Goal: Transaction & Acquisition: Purchase product/service

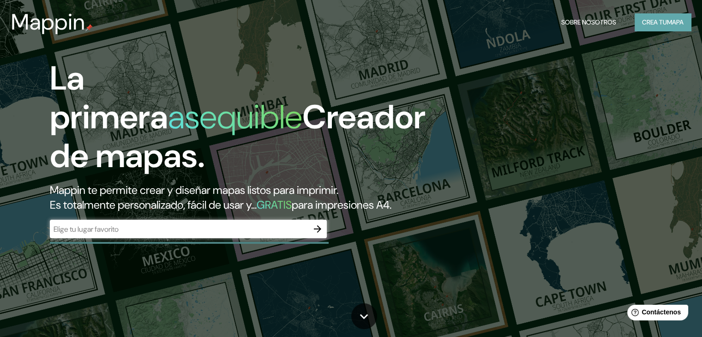
click at [656, 22] on font "Crea tu" at bounding box center [654, 22] width 25 height 8
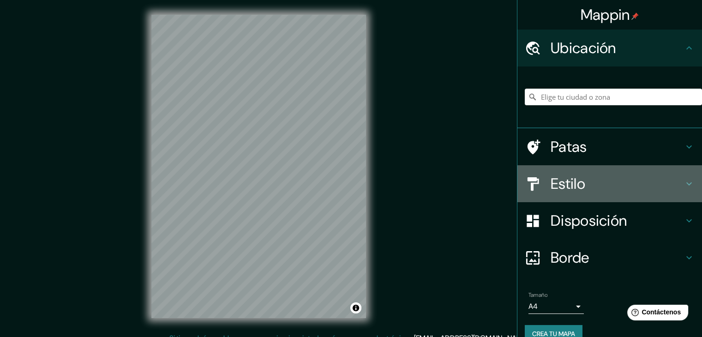
click at [628, 189] on h4 "Estilo" at bounding box center [617, 184] width 133 height 18
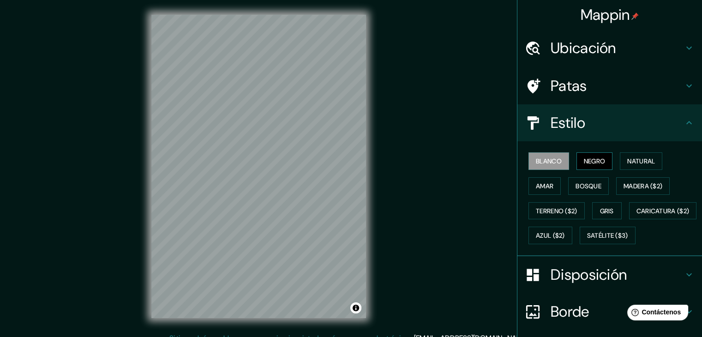
click at [590, 166] on font "Negro" at bounding box center [595, 161] width 22 height 12
click at [647, 157] on font "Natural" at bounding box center [641, 161] width 28 height 8
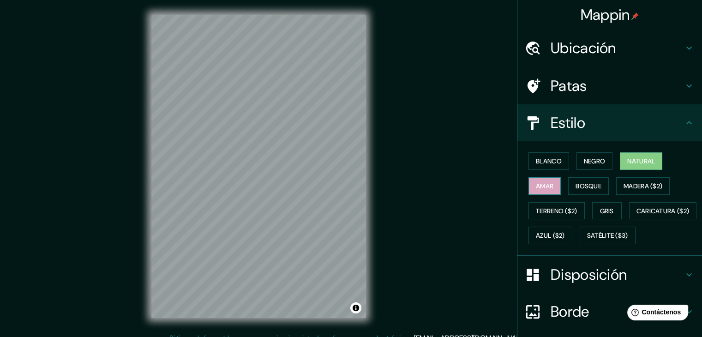
click at [537, 184] on font "Amar" at bounding box center [545, 186] width 18 height 8
click at [586, 184] on font "Bosque" at bounding box center [589, 186] width 26 height 8
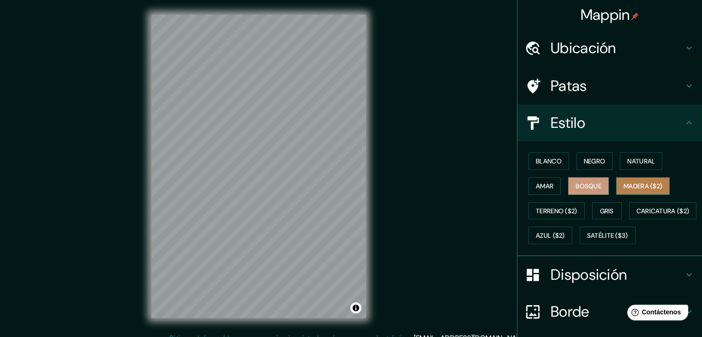
click at [636, 184] on font "Madera ($2)" at bounding box center [643, 186] width 39 height 8
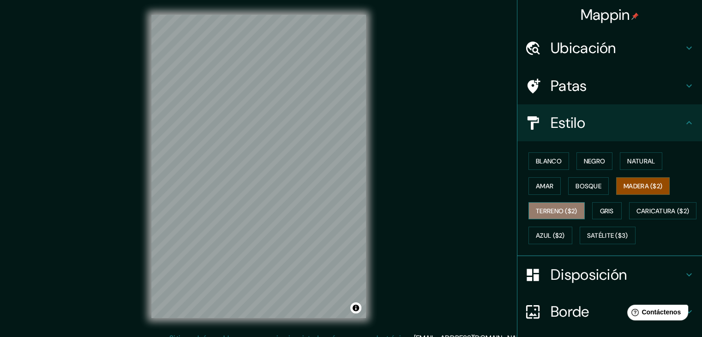
click at [548, 205] on font "Terreno ($2)" at bounding box center [557, 211] width 42 height 12
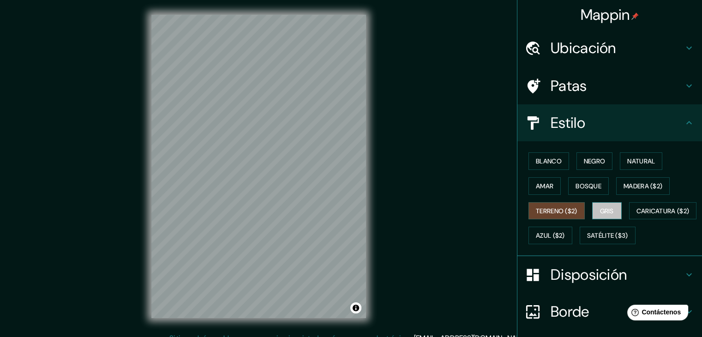
click at [600, 205] on font "Gris" at bounding box center [607, 211] width 14 height 12
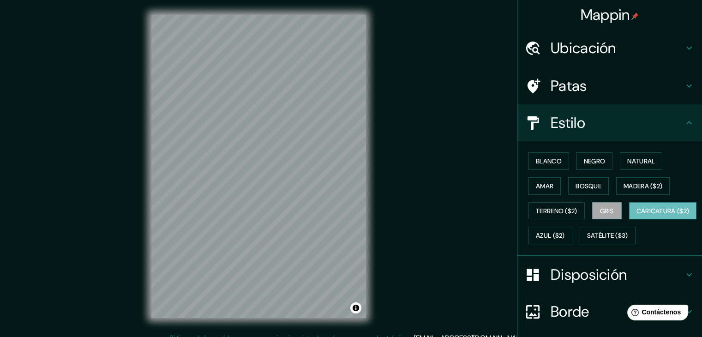
click at [637, 215] on font "Caricatura ($2)" at bounding box center [663, 211] width 53 height 8
click at [565, 232] on font "Azul ($2)" at bounding box center [550, 236] width 29 height 8
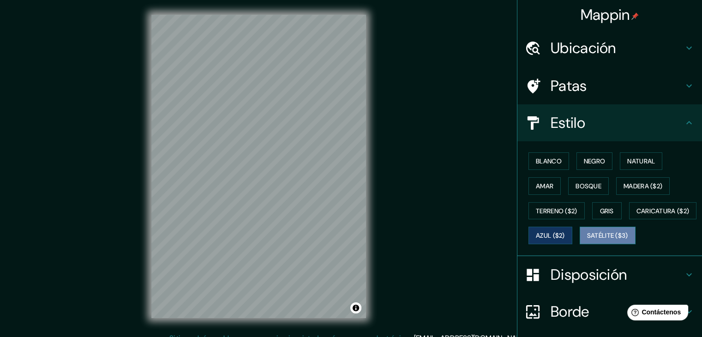
click at [587, 240] on font "Satélite ($3)" at bounding box center [607, 236] width 41 height 8
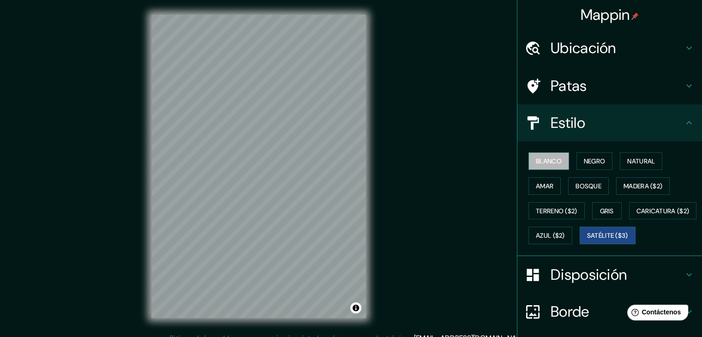
click at [536, 155] on font "Blanco" at bounding box center [549, 161] width 26 height 12
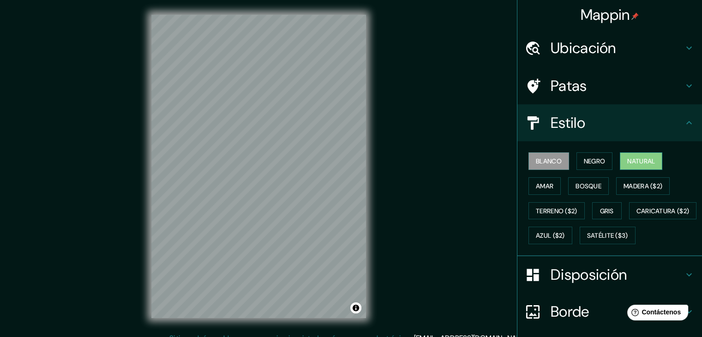
click at [627, 161] on font "Natural" at bounding box center [641, 161] width 28 height 8
click at [669, 112] on div "Estilo" at bounding box center [610, 122] width 185 height 37
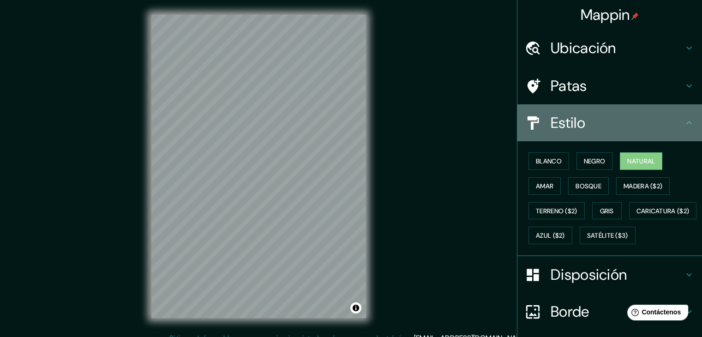
click at [684, 121] on icon at bounding box center [689, 122] width 11 height 11
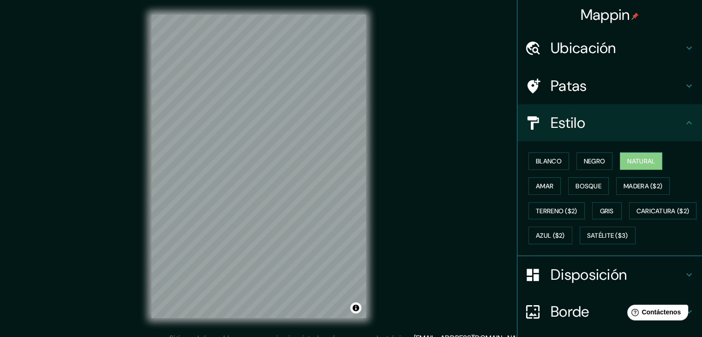
click at [684, 120] on icon at bounding box center [689, 122] width 11 height 11
click at [686, 85] on icon at bounding box center [689, 85] width 11 height 11
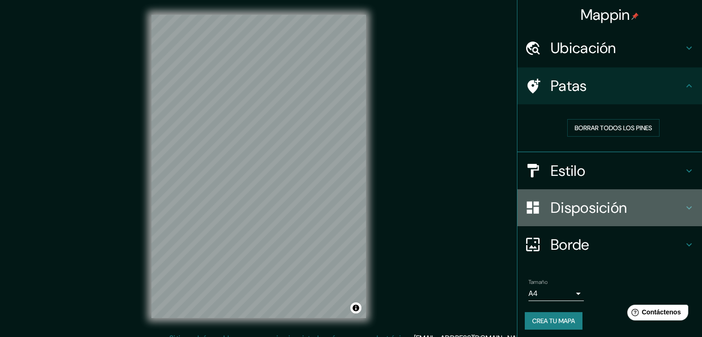
click at [686, 207] on icon at bounding box center [689, 207] width 6 height 3
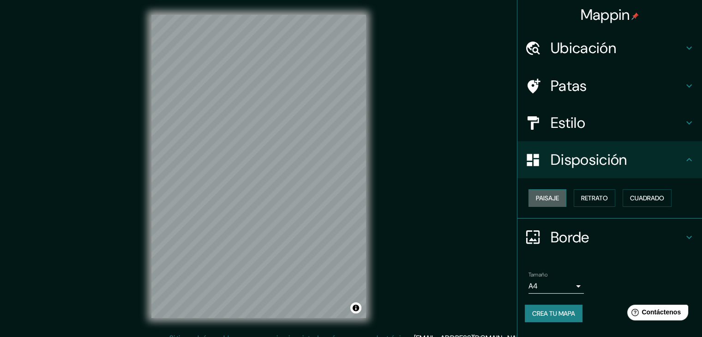
click at [556, 196] on font "Paisaje" at bounding box center [547, 198] width 23 height 8
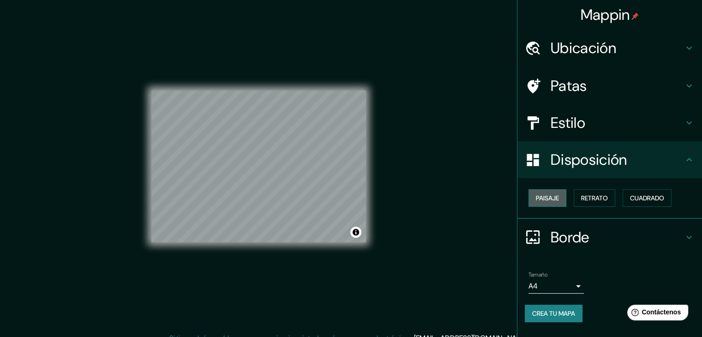
click at [556, 196] on font "Paisaje" at bounding box center [547, 198] width 23 height 8
click at [582, 194] on font "Retrato" at bounding box center [594, 198] width 27 height 8
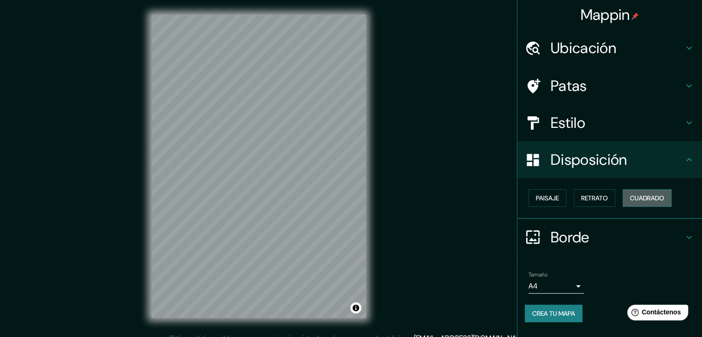
click at [630, 194] on button "Cuadrado" at bounding box center [647, 198] width 49 height 18
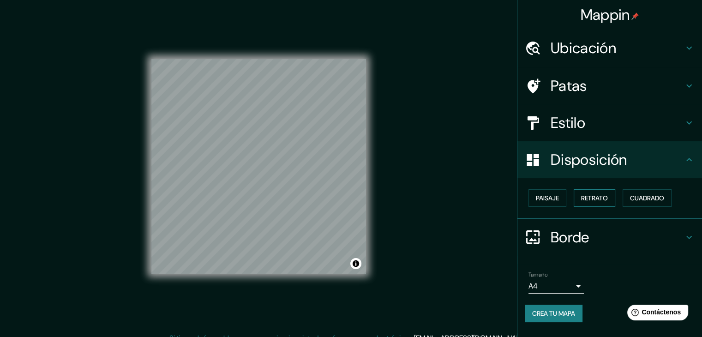
click at [611, 198] on button "Retrato" at bounding box center [595, 198] width 42 height 18
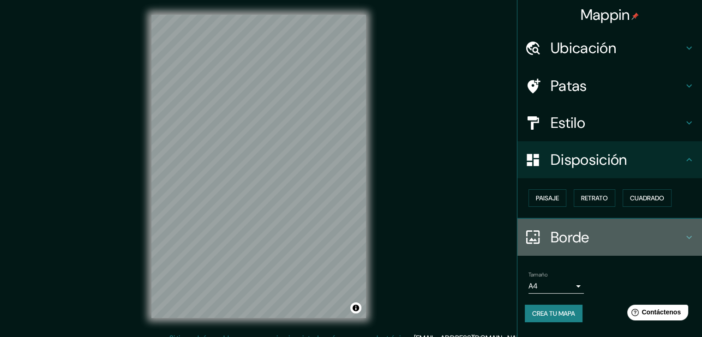
click at [688, 230] on div "Borde" at bounding box center [610, 237] width 185 height 37
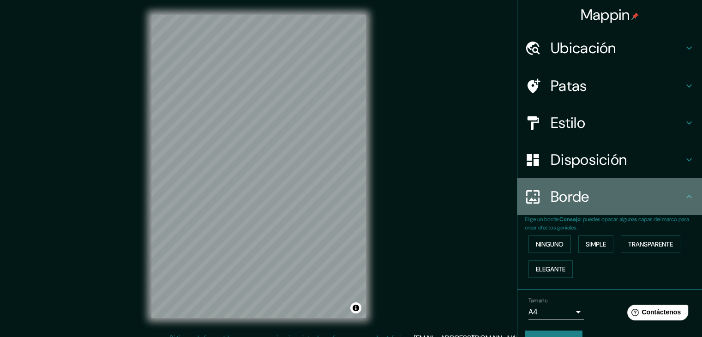
click at [681, 206] on div "Borde" at bounding box center [610, 196] width 185 height 37
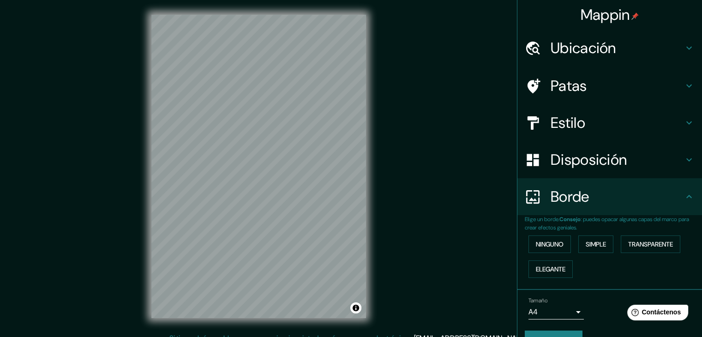
click at [685, 120] on icon at bounding box center [689, 122] width 11 height 11
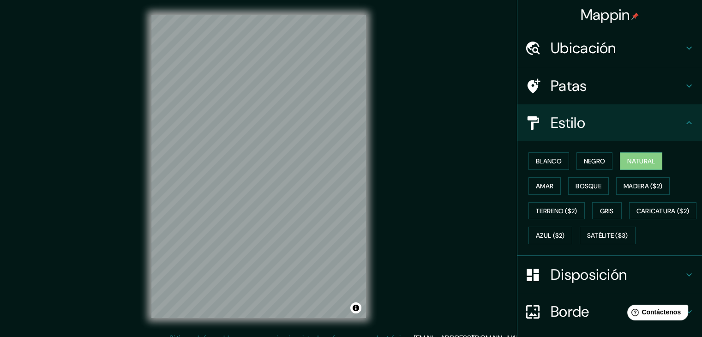
click at [683, 79] on div "Patas" at bounding box center [610, 85] width 185 height 37
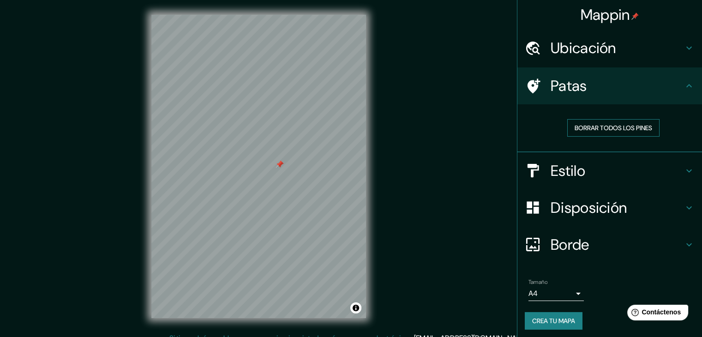
click at [584, 128] on font "Borrar todos los pines" at bounding box center [614, 128] width 78 height 8
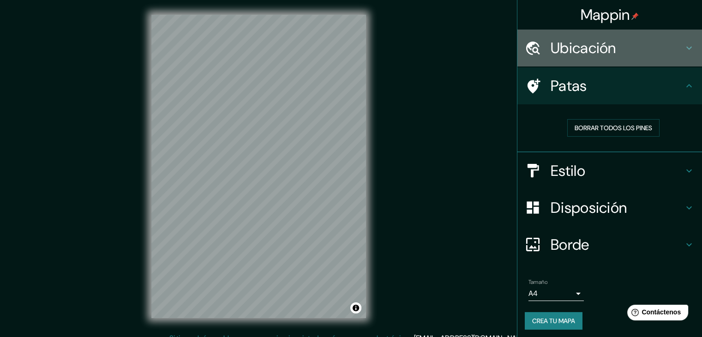
click at [684, 46] on icon at bounding box center [689, 47] width 11 height 11
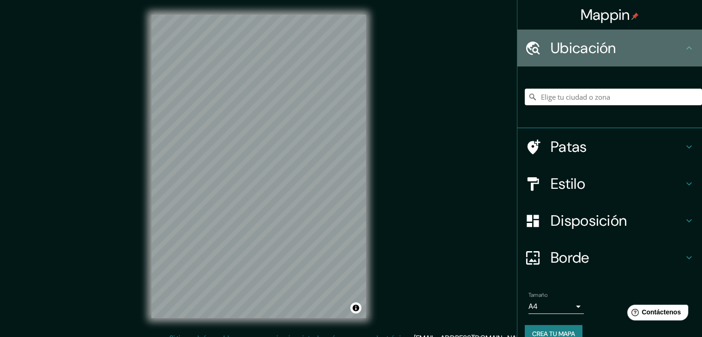
click at [684, 43] on icon at bounding box center [689, 47] width 11 height 11
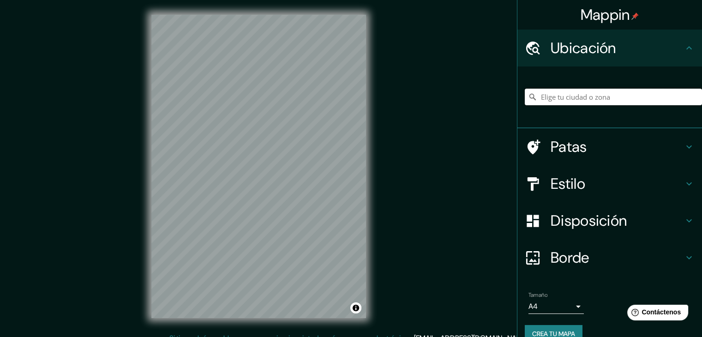
click at [639, 96] on input "Elige tu ciudad o zona" at bounding box center [613, 97] width 177 height 17
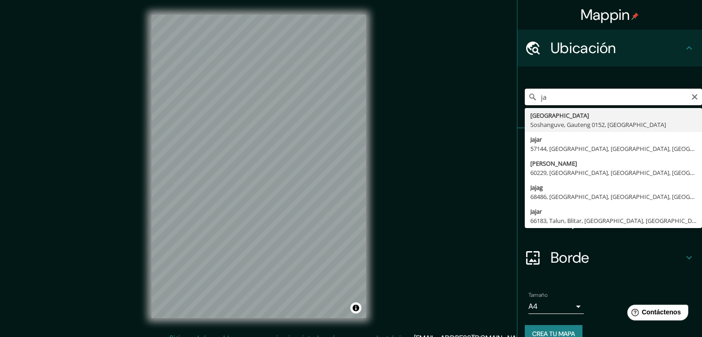
type input "j"
